Goal: Contribute content: Contribute content

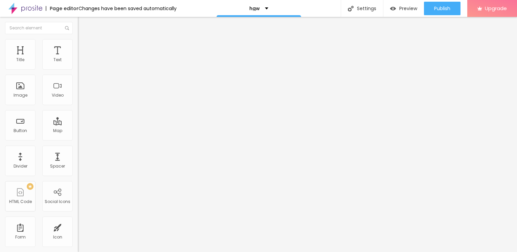
click at [78, 58] on span "Add image" at bounding box center [92, 55] width 28 height 6
click at [84, 47] on span "Style" at bounding box center [89, 44] width 10 height 6
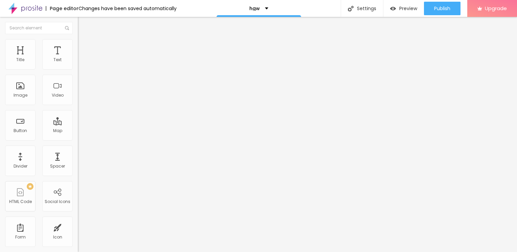
type input "90"
type input "85"
type input "65"
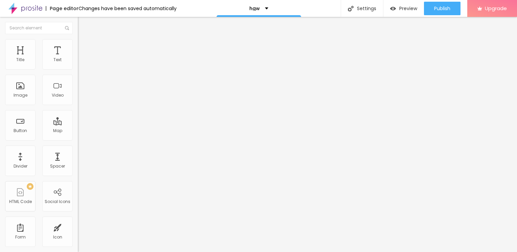
type input "65"
type input "55"
type input "40"
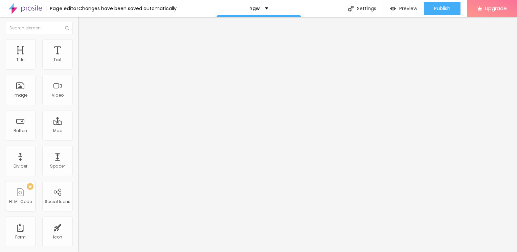
type input "35"
type input "30"
type input "25"
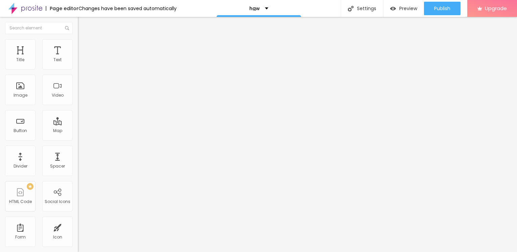
type input "25"
type input "15"
type input "10"
drag, startPoint x: 40, startPoint y: 71, endPoint x: -1, endPoint y: 72, distance: 41.3
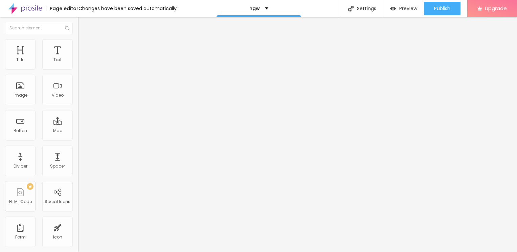
type input "10"
click at [78, 69] on input "range" at bounding box center [100, 66] width 44 height 5
type input "15"
click at [78, 69] on input "range" at bounding box center [100, 66] width 44 height 5
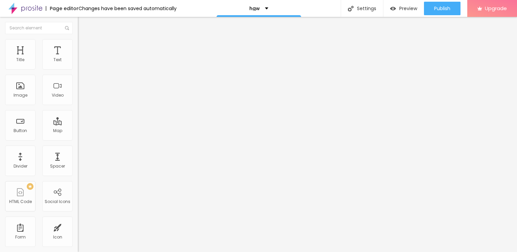
click at [83, 24] on div "Edit Image" at bounding box center [100, 24] width 35 height 5
click at [78, 65] on button "button" at bounding box center [82, 61] width 9 height 7
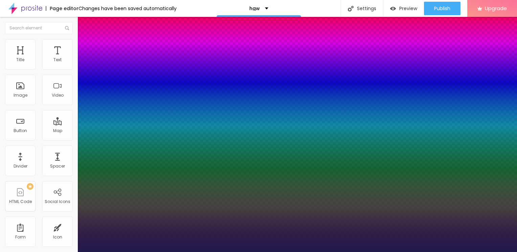
type input "1"
type input "13"
type input "1"
type input "14"
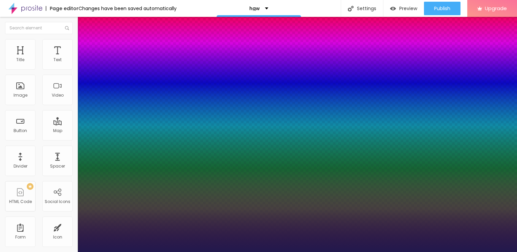
type input "14"
type input "1"
type input "15"
type input "1"
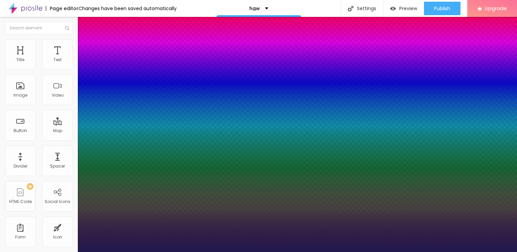
type input "16"
type input "1"
type input "17"
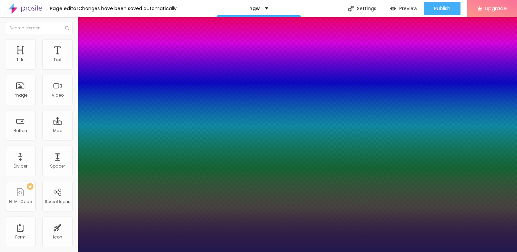
type input "1"
type input "18"
type input "1"
type input "19"
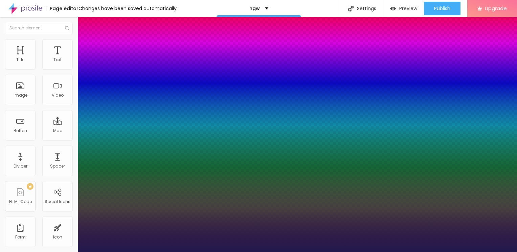
type input "19"
type input "1"
type input "20"
type input "1"
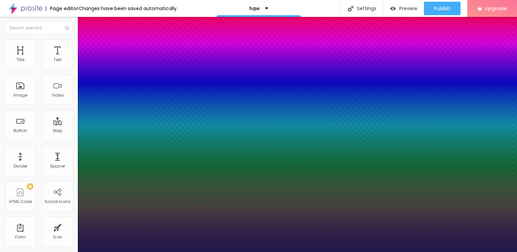
type input "21"
type input "1"
type input "22"
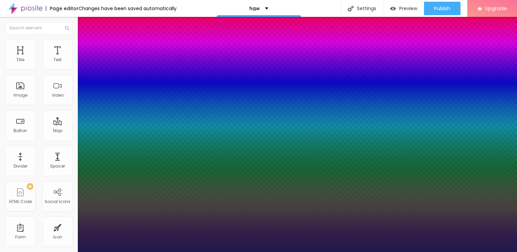
type input "1"
type input "23"
type input "1"
type input "24"
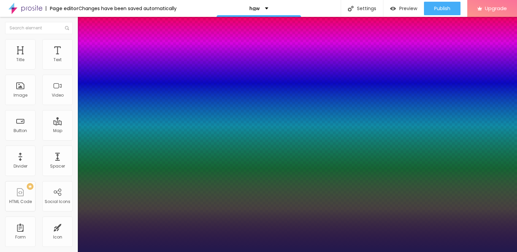
type input "24"
type input "1"
type input "25"
type input "1"
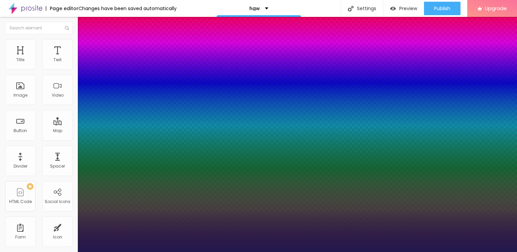
type input "26"
type input "1"
drag, startPoint x: 90, startPoint y: 114, endPoint x: 96, endPoint y: 113, distance: 6.5
type input "26"
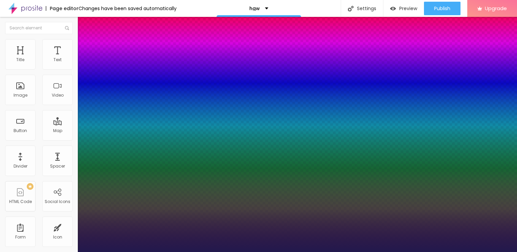
type input "1"
type input "25"
type input "1"
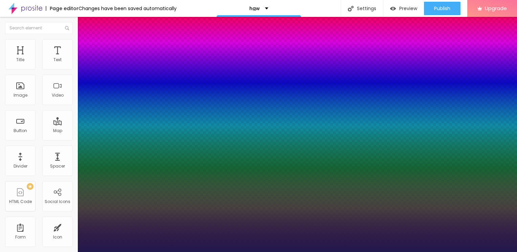
type input "24"
type input "1"
type input "23"
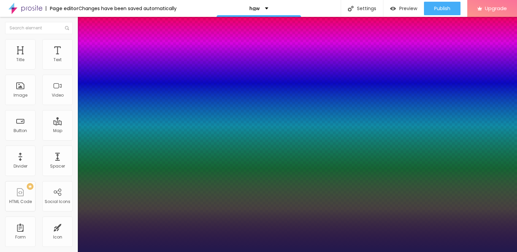
type input "1"
type input "22"
type input "1"
type input "23"
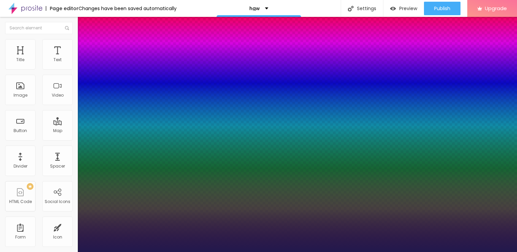
type input "23"
type input "1"
type input "24"
type input "1"
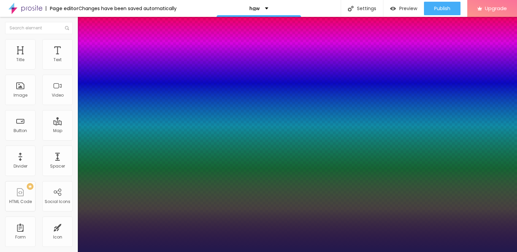
type input "25"
type input "1"
type input "26"
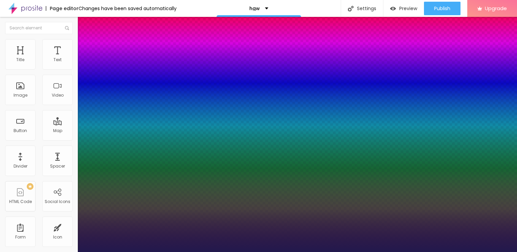
type input "1"
type input "25"
type input "1"
type input "25"
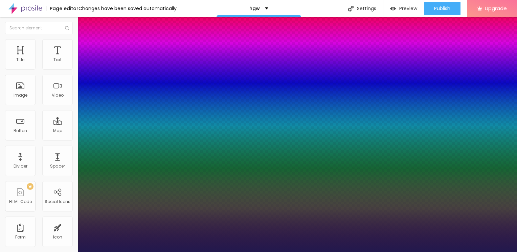
type input "1"
click at [28, 252] on div at bounding box center [258, 252] width 517 height 0
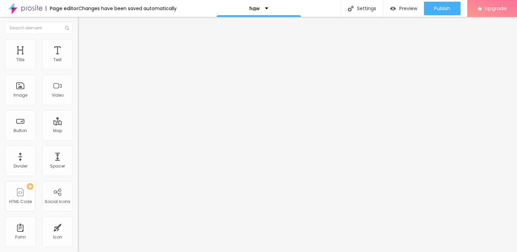
click at [83, 24] on div "Edit Text" at bounding box center [98, 24] width 31 height 5
click at [78, 64] on input "Click me" at bounding box center [118, 60] width 81 height 7
drag, startPoint x: 29, startPoint y: 76, endPoint x: 0, endPoint y: 76, distance: 29.1
click at [0, 76] on html "Page editor Changes have been saved automatically hgw Settings Page settings Cl…" at bounding box center [258, 126] width 517 height 252
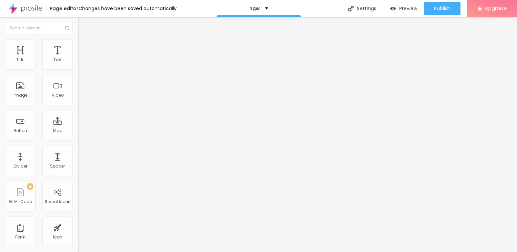
paste input "→ VIEW DOCUMENT HERE"
type input "→ VIEW DOCUMENT HERE"
click at [78, 139] on input "https://" at bounding box center [118, 136] width 81 height 7
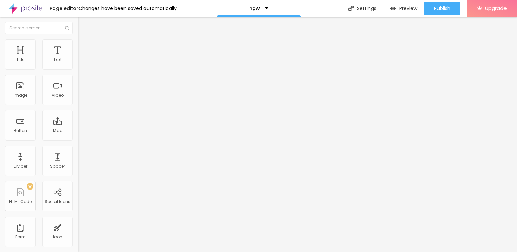
click at [78, 139] on input "https://" at bounding box center [118, 136] width 81 height 7
paste input "[URL][DOMAIN_NAME]"
type input "[URL][DOMAIN_NAME]"
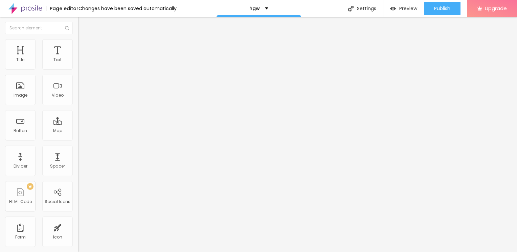
scroll to position [0, 0]
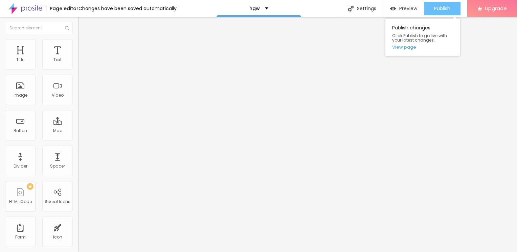
click at [442, 9] on span "Publish" at bounding box center [442, 8] width 16 height 5
